Goal: Task Accomplishment & Management: Manage account settings

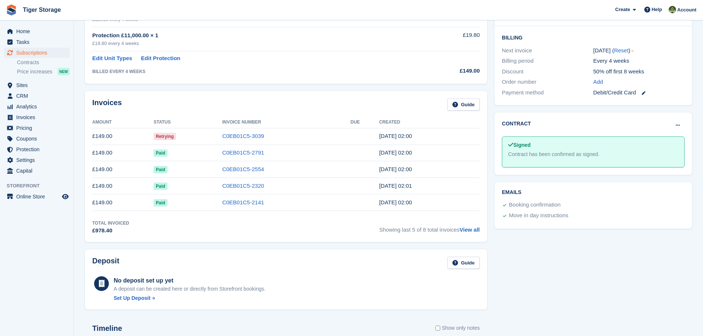
scroll to position [221, 0]
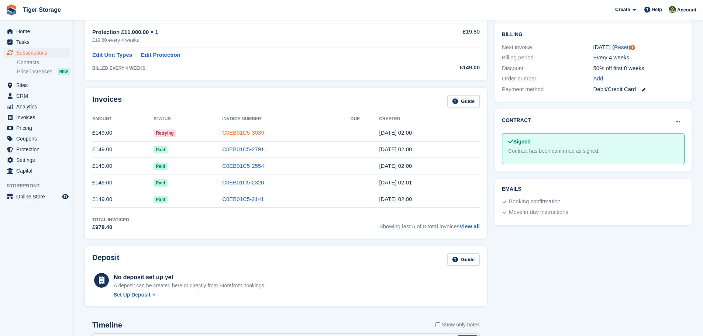
click at [237, 133] on link "C0EB01C5-3039" at bounding box center [243, 133] width 42 height 6
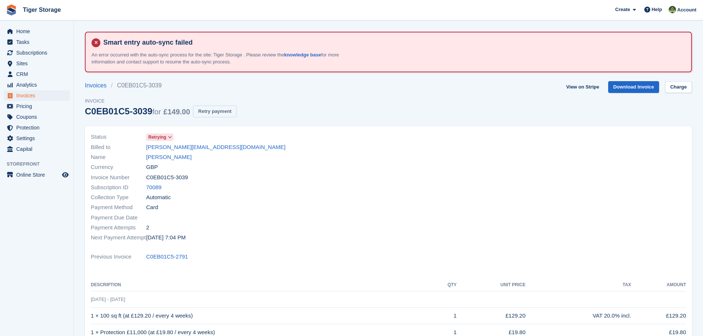
click at [215, 115] on button "Retry payment" at bounding box center [215, 112] width 44 height 12
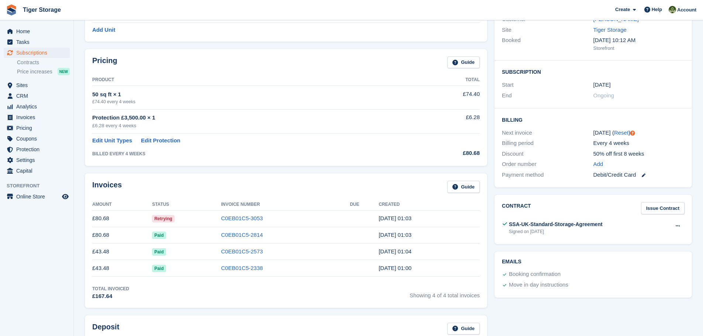
scroll to position [148, 0]
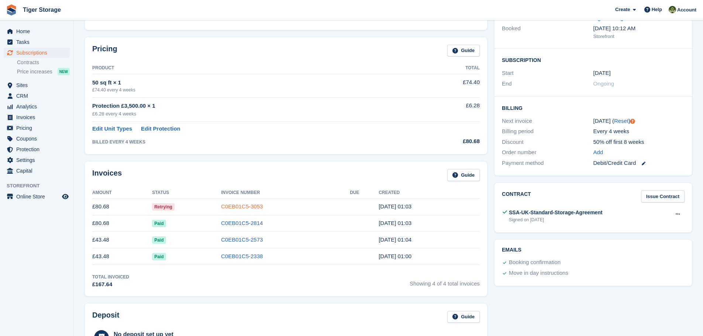
click at [248, 206] on link "C0EB01C5-3053" at bounding box center [242, 206] width 42 height 6
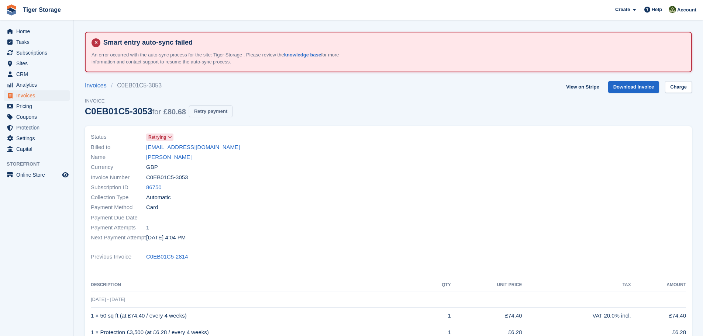
click at [206, 114] on button "Retry payment" at bounding box center [211, 112] width 44 height 12
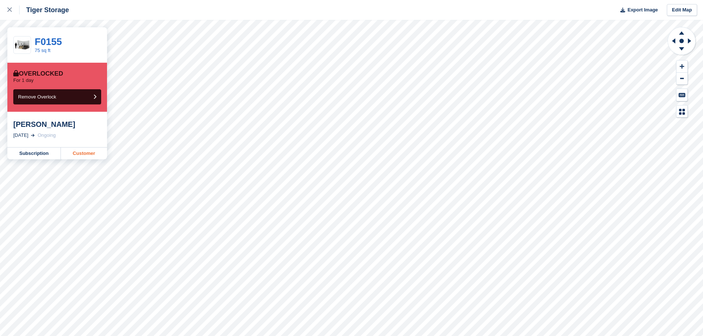
drag, startPoint x: 0, startPoint y: 0, endPoint x: 86, endPoint y: 154, distance: 176.2
click at [86, 154] on link "Customer" at bounding box center [84, 154] width 46 height 12
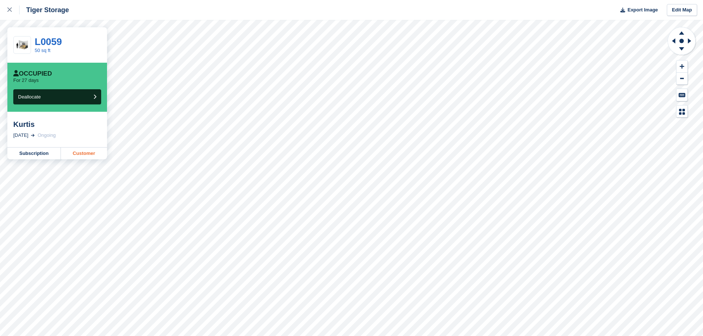
click at [87, 155] on link "Customer" at bounding box center [84, 154] width 46 height 12
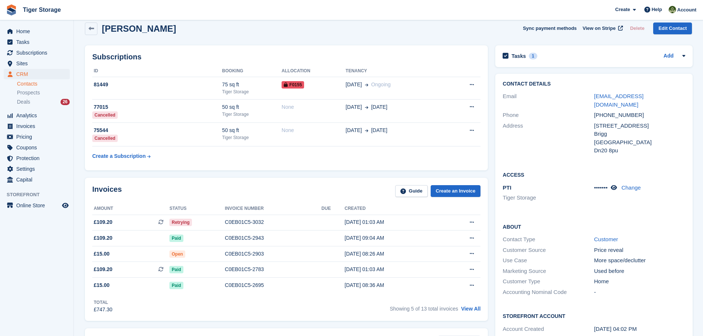
scroll to position [148, 0]
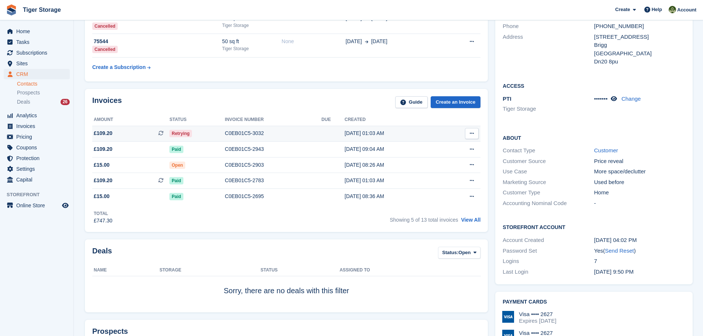
click at [254, 137] on div "C0EB01C5-3032" at bounding box center [273, 134] width 97 height 8
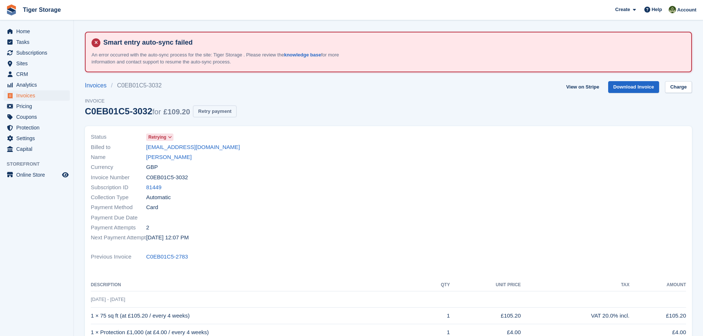
click at [210, 114] on button "Retry payment" at bounding box center [215, 112] width 44 height 12
click at [160, 159] on link "William hopper" at bounding box center [168, 157] width 45 height 8
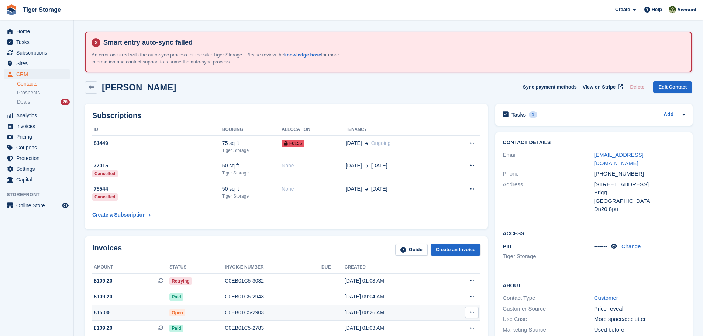
click at [241, 309] on div "C0EB01C5-2903" at bounding box center [273, 313] width 97 height 8
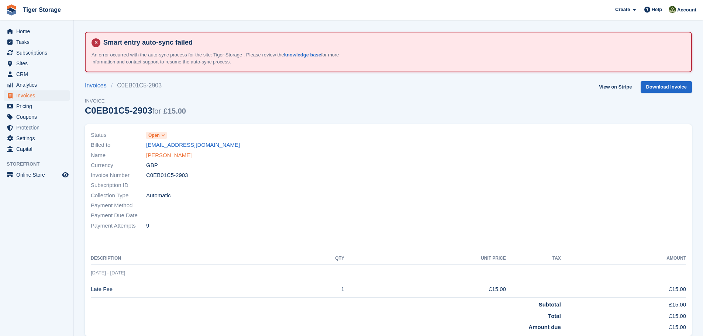
click at [162, 158] on link "William hopper" at bounding box center [168, 155] width 45 height 8
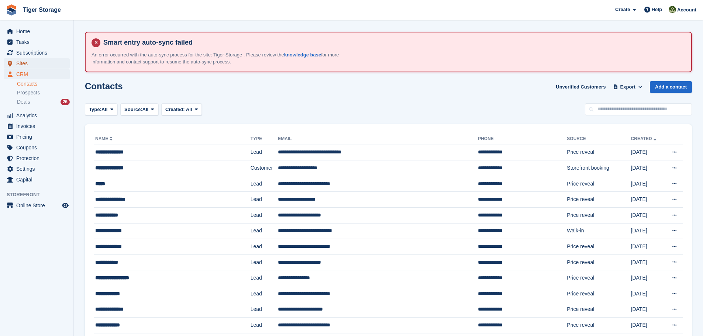
click at [26, 59] on span "Sites" at bounding box center [38, 63] width 44 height 10
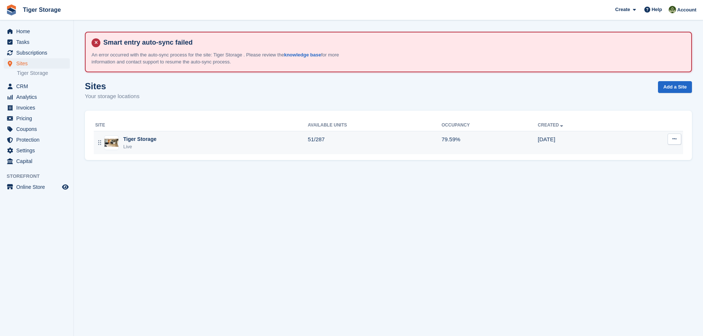
click at [258, 132] on td "Tiger Storage Live" at bounding box center [201, 142] width 214 height 23
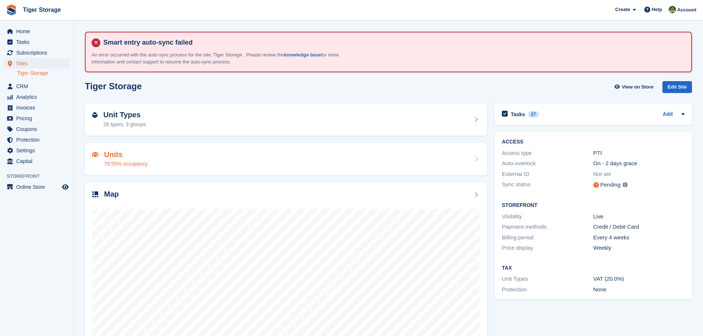
click at [115, 158] on h2 "Units" at bounding box center [126, 155] width 44 height 8
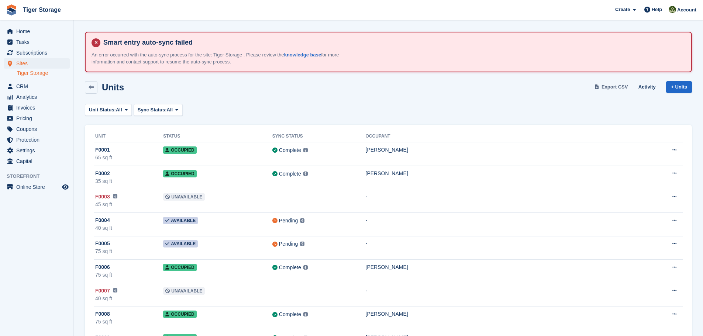
click at [614, 85] on span "Export CSV" at bounding box center [614, 86] width 27 height 7
click at [90, 89] on icon at bounding box center [92, 87] width 6 height 6
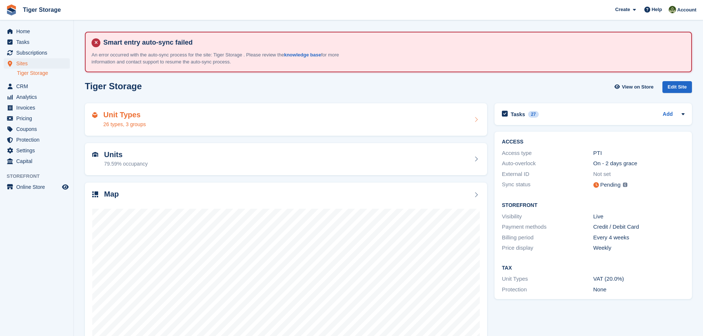
click at [117, 113] on h2 "Unit Types" at bounding box center [124, 115] width 42 height 8
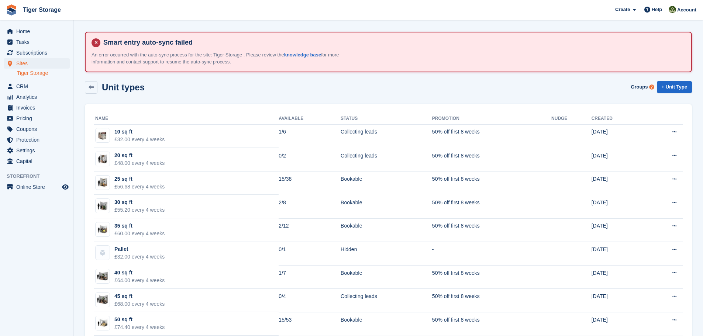
click at [355, 88] on div "Unit types Groups + Unit Type" at bounding box center [388, 87] width 607 height 13
click at [92, 86] on icon at bounding box center [92, 87] width 6 height 6
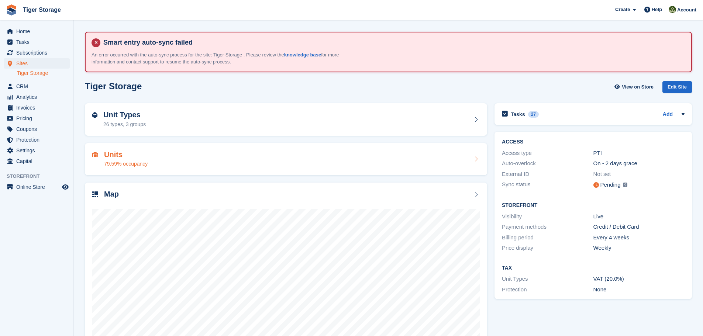
click at [107, 155] on h2 "Units" at bounding box center [126, 155] width 44 height 8
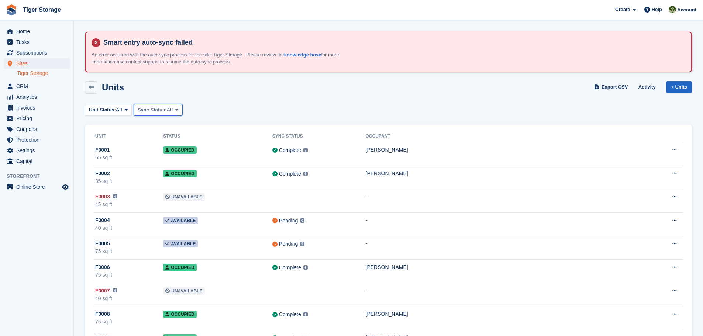
click at [177, 110] on icon at bounding box center [176, 109] width 3 height 5
click at [129, 106] on button "Unit Status: All" at bounding box center [108, 110] width 47 height 12
click at [106, 140] on link "Available" at bounding box center [120, 140] width 64 height 13
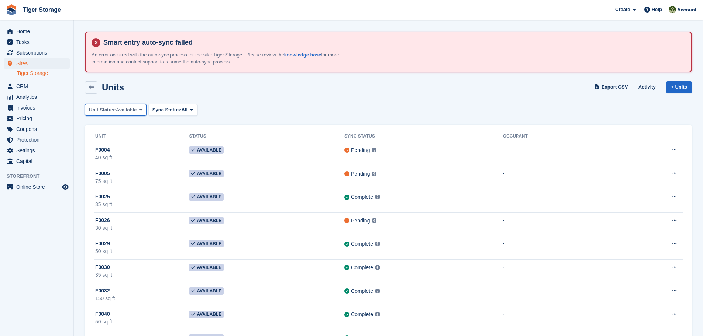
click at [136, 110] on span "Available" at bounding box center [126, 109] width 21 height 7
click at [105, 130] on link "All" at bounding box center [120, 127] width 64 height 13
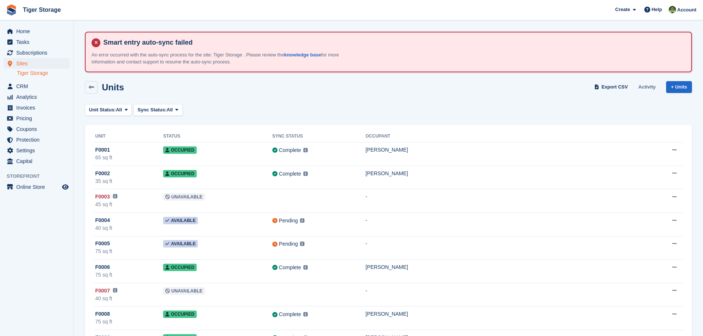
click at [646, 89] on link "Activity" at bounding box center [646, 87] width 23 height 12
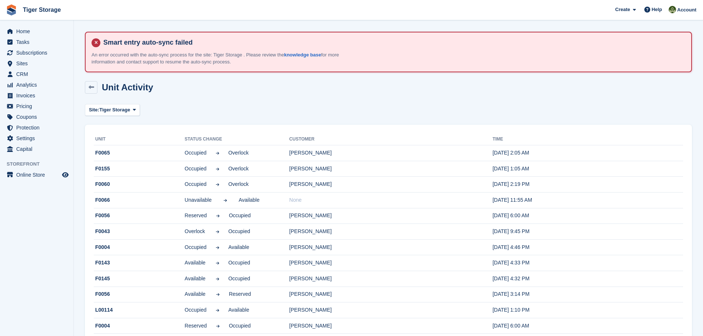
drag, startPoint x: 442, startPoint y: 161, endPoint x: 369, endPoint y: 126, distance: 81.5
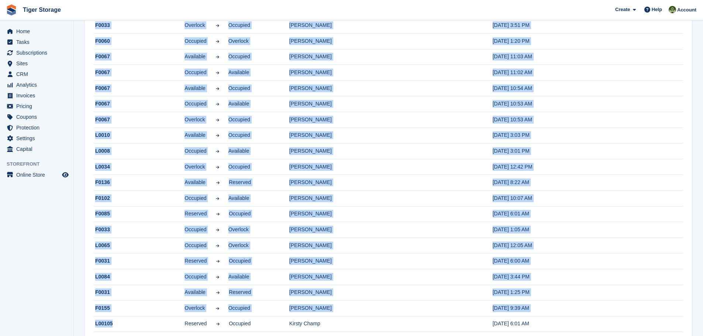
scroll to position [632, 0]
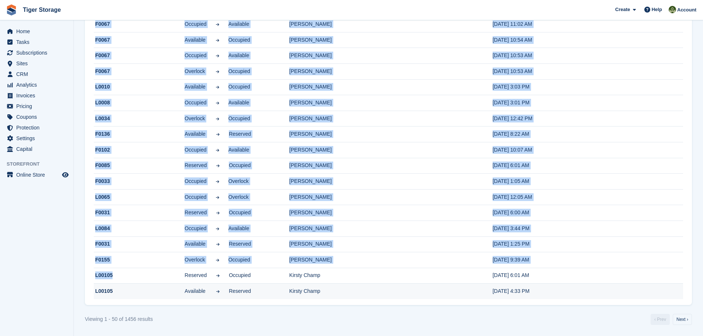
drag, startPoint x: 96, startPoint y: 139, endPoint x: 543, endPoint y: 296, distance: 473.8
copy table "Unit Status change Customer Time F0065 Occupied Overlock Toni-Marie Turney 24 A…"
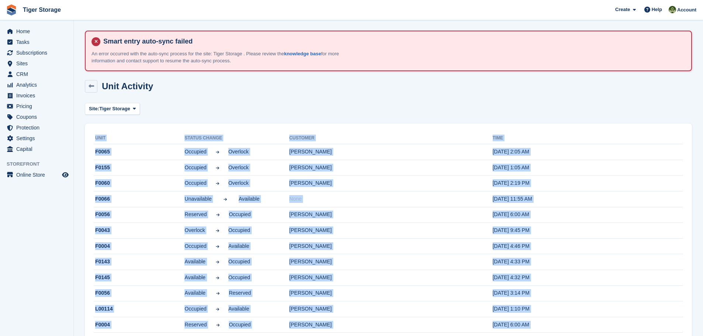
scroll to position [0, 0]
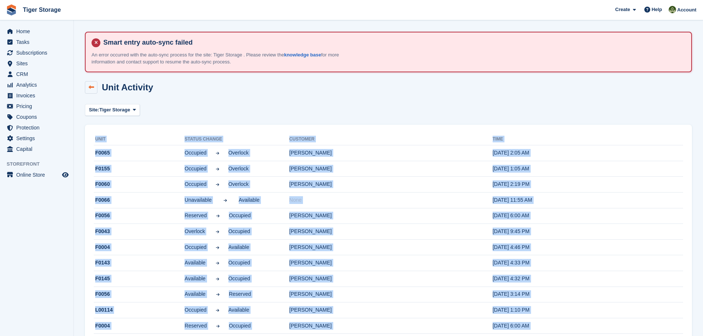
click at [89, 86] on icon at bounding box center [92, 87] width 6 height 6
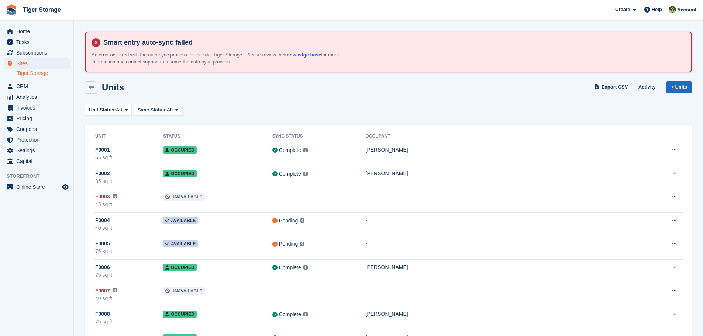
click at [89, 86] on icon at bounding box center [92, 87] width 6 height 6
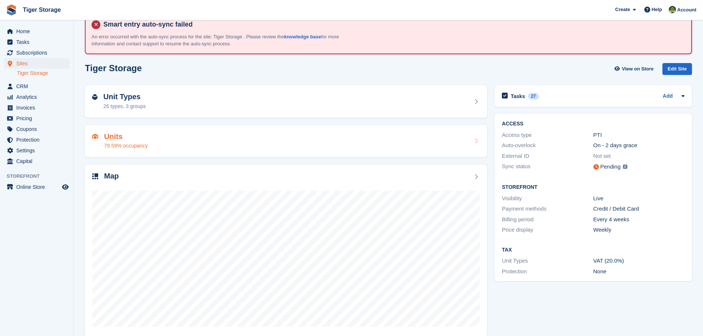
scroll to position [28, 0]
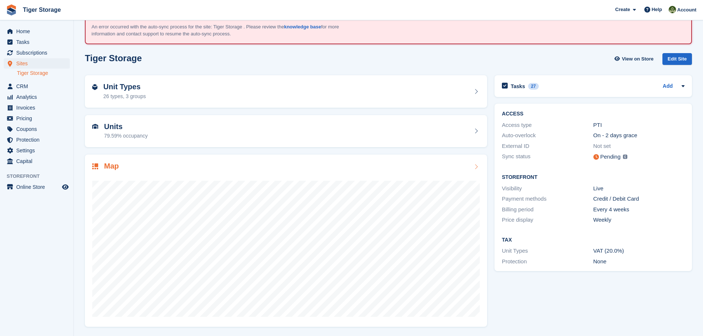
click at [108, 174] on div at bounding box center [285, 246] width 387 height 148
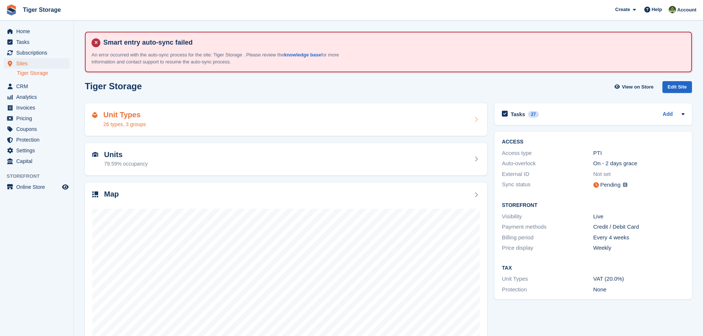
click at [128, 116] on h2 "Unit Types" at bounding box center [124, 115] width 42 height 8
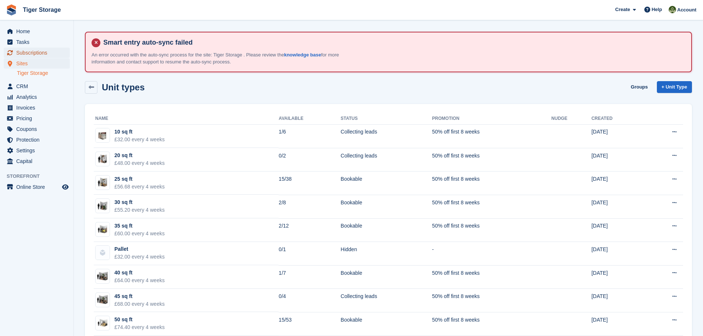
click at [28, 51] on span "Subscriptions" at bounding box center [38, 53] width 44 height 10
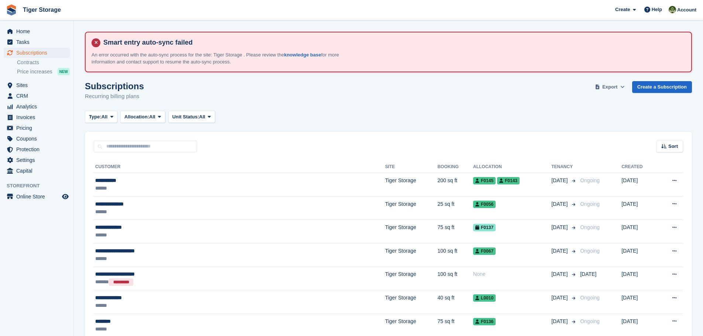
click at [624, 87] on icon at bounding box center [622, 86] width 4 height 5
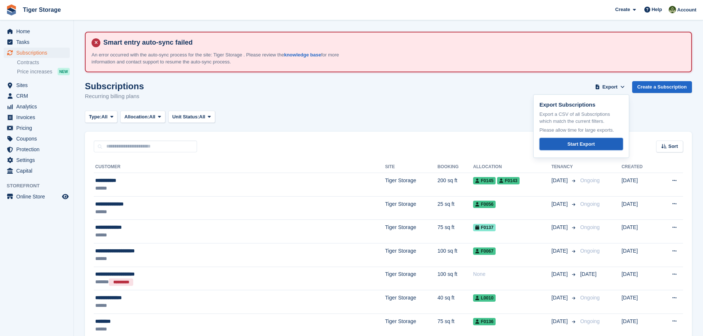
click at [569, 145] on link "Start Export" at bounding box center [580, 144] width 83 height 12
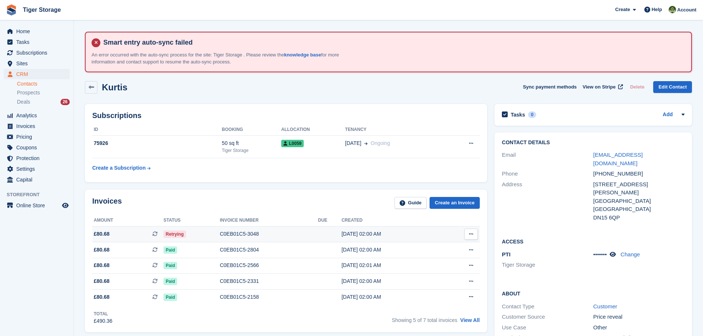
click at [245, 235] on div "C0EB01C5-3048" at bounding box center [269, 234] width 98 height 8
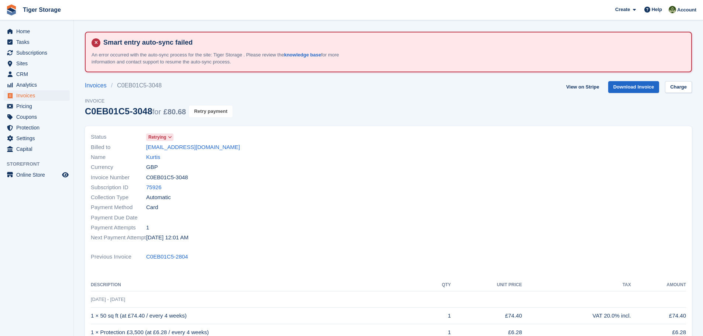
drag, startPoint x: 204, startPoint y: 115, endPoint x: 383, endPoint y: 23, distance: 201.2
click at [204, 115] on button "Retry payment" at bounding box center [211, 112] width 44 height 12
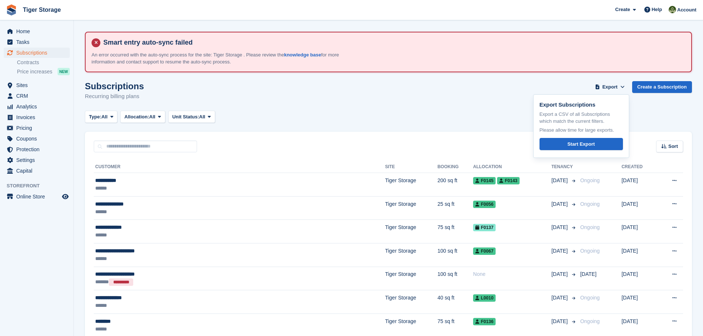
click at [409, 104] on div "Subscriptions Recurring billing plans Export Export Subscriptions Export a CSV …" at bounding box center [388, 95] width 607 height 28
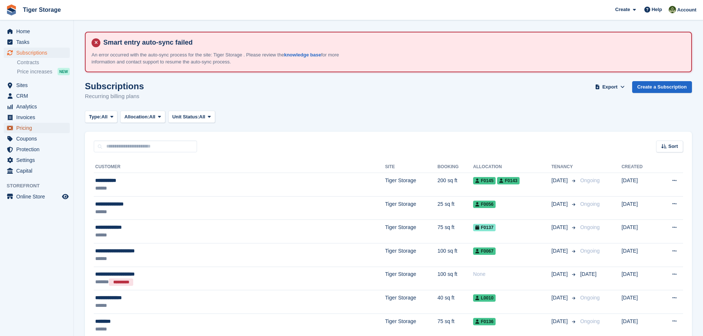
click at [28, 126] on span "Pricing" at bounding box center [38, 128] width 44 height 10
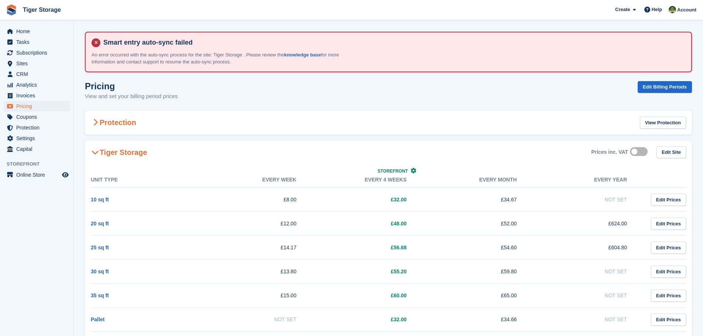
click at [93, 123] on icon at bounding box center [95, 122] width 5 height 7
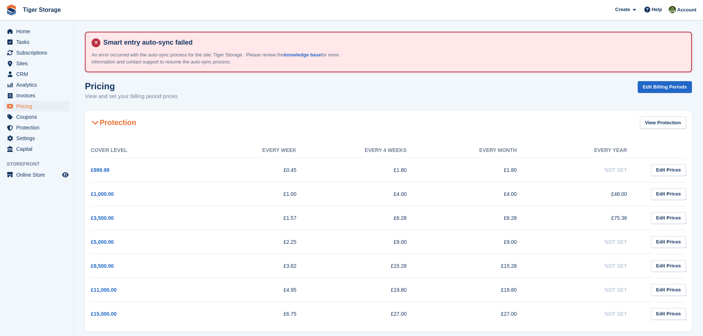
click at [93, 123] on icon at bounding box center [95, 122] width 7 height 7
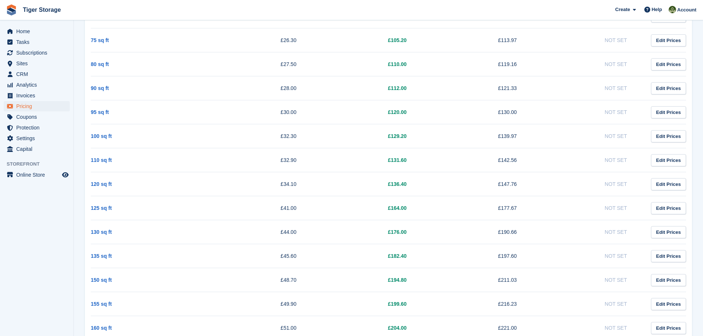
scroll to position [498, 0]
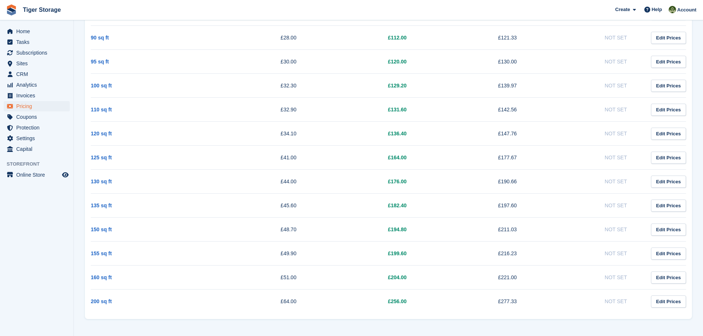
drag, startPoint x: 91, startPoint y: 180, endPoint x: 636, endPoint y: 314, distance: 561.8
copy table
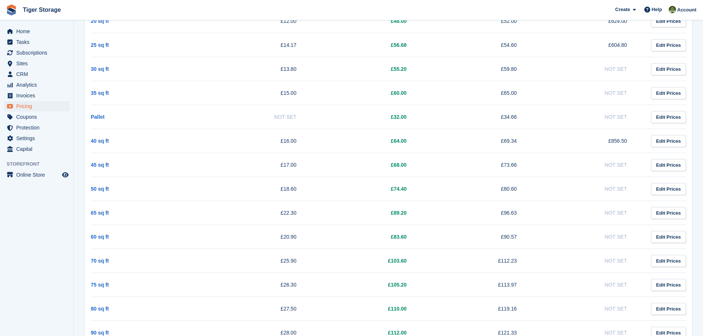
scroll to position [0, 0]
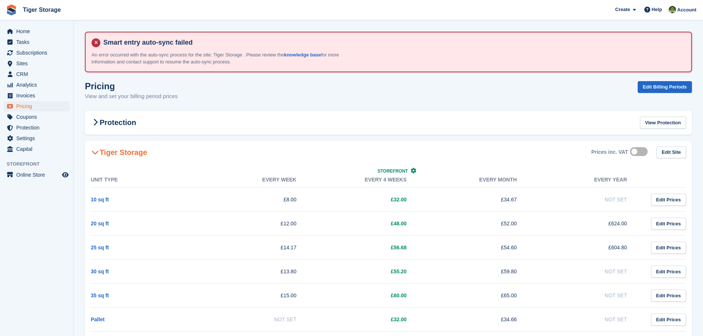
click at [97, 154] on icon at bounding box center [95, 152] width 7 height 7
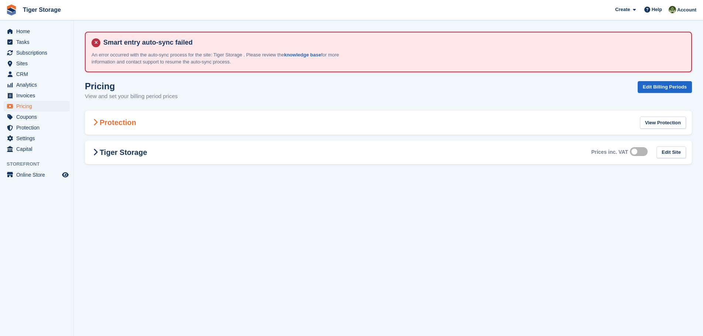
click at [97, 122] on icon at bounding box center [95, 122] width 5 height 7
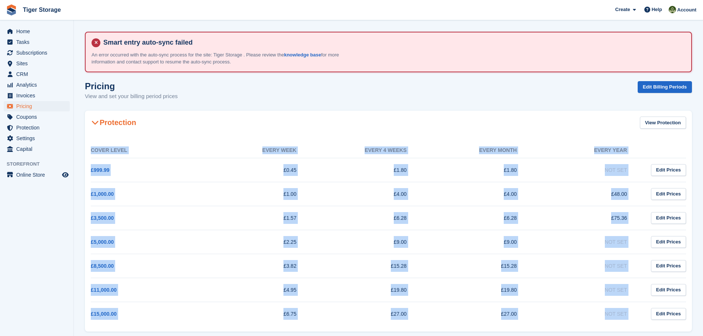
scroll to position [42, 0]
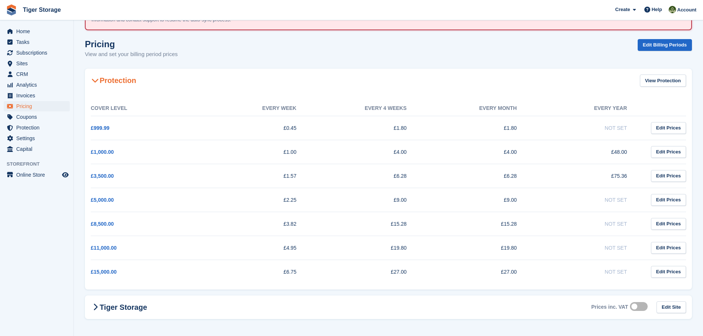
drag, startPoint x: 90, startPoint y: 149, endPoint x: 632, endPoint y: 287, distance: 559.2
click at [632, 287] on div "Cover Level Every week Every 4 weeks Every month Every year £999.99 £0.45 £1.80…" at bounding box center [388, 191] width 607 height 197
copy div
